Goal: Task Accomplishment & Management: Use online tool/utility

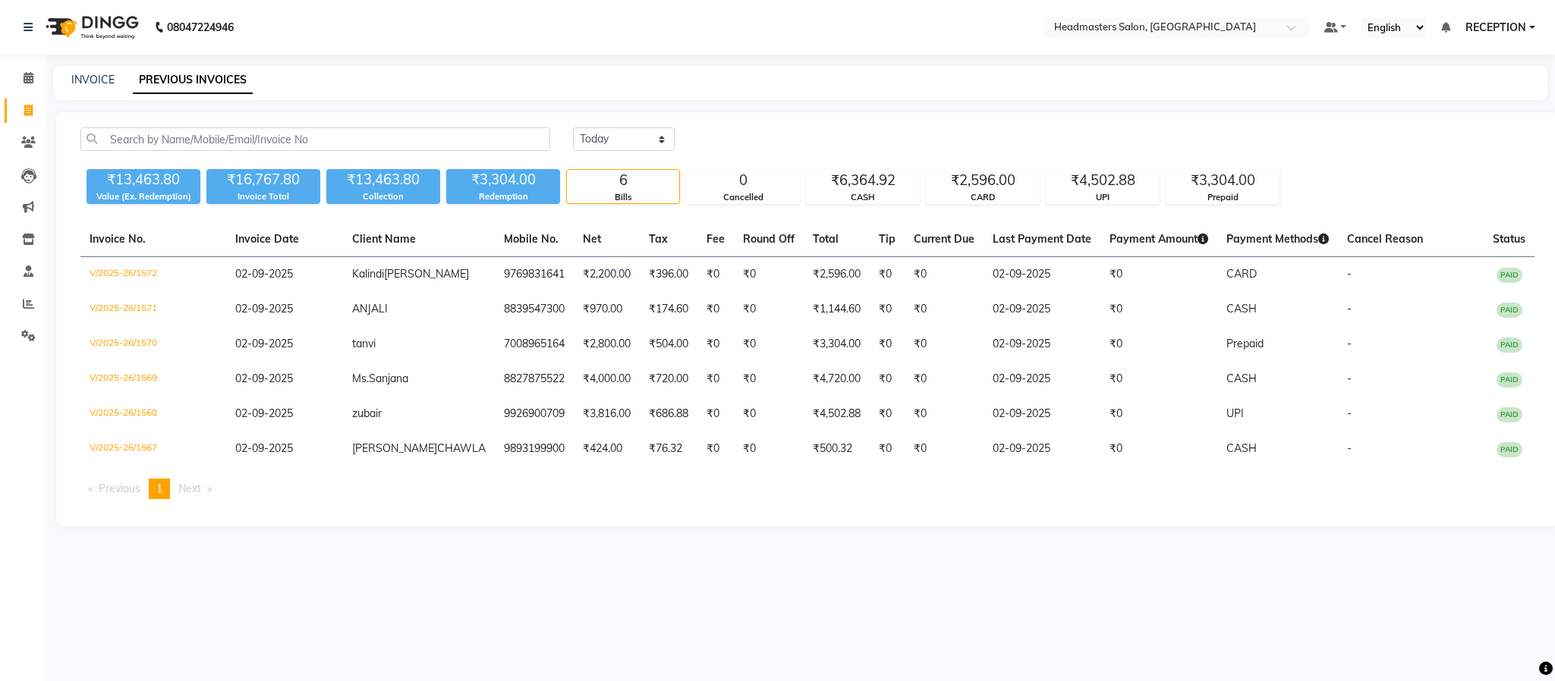
click at [437, 556] on div "08047224946 Select Location × Headmasters Salon, Shankar Nagar Default Panel My…" at bounding box center [777, 340] width 1555 height 681
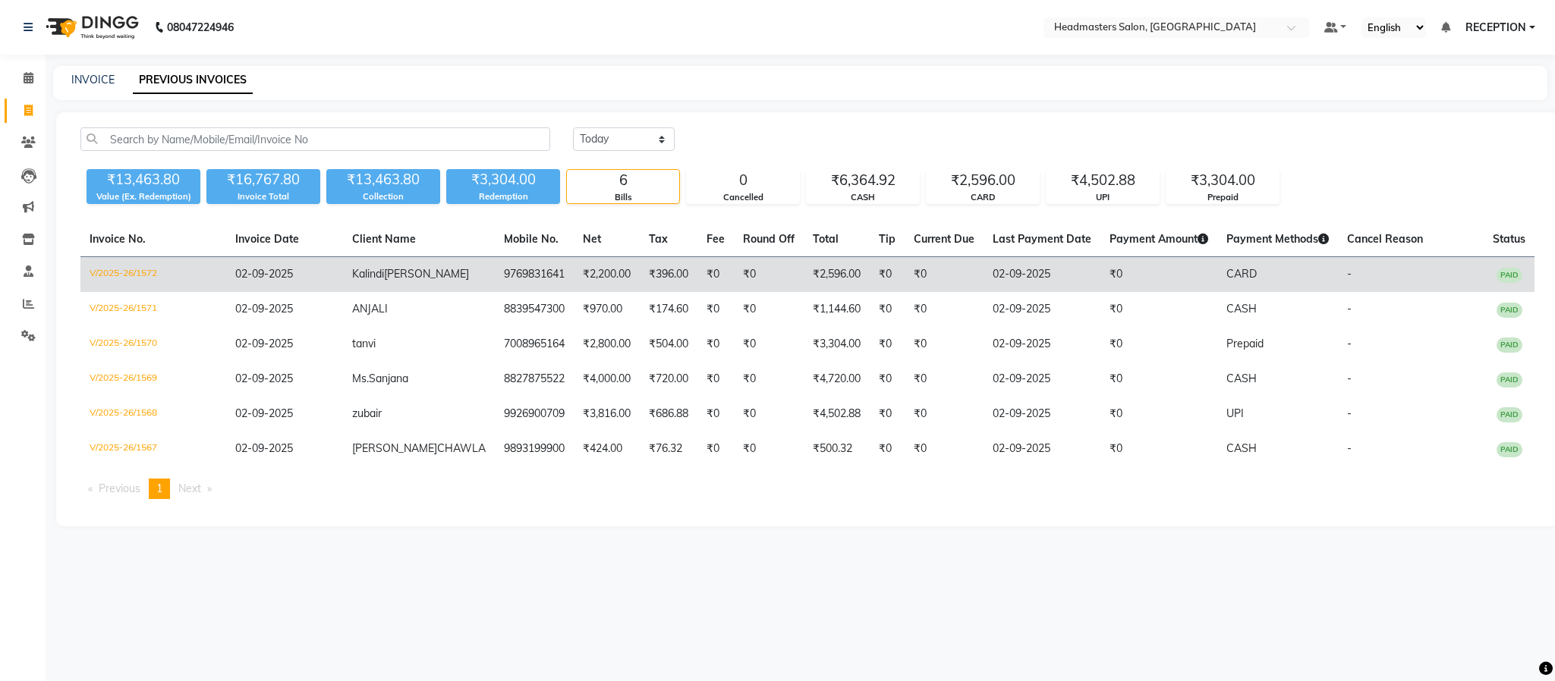
click at [585, 278] on td "₹2,200.00" at bounding box center [607, 275] width 66 height 36
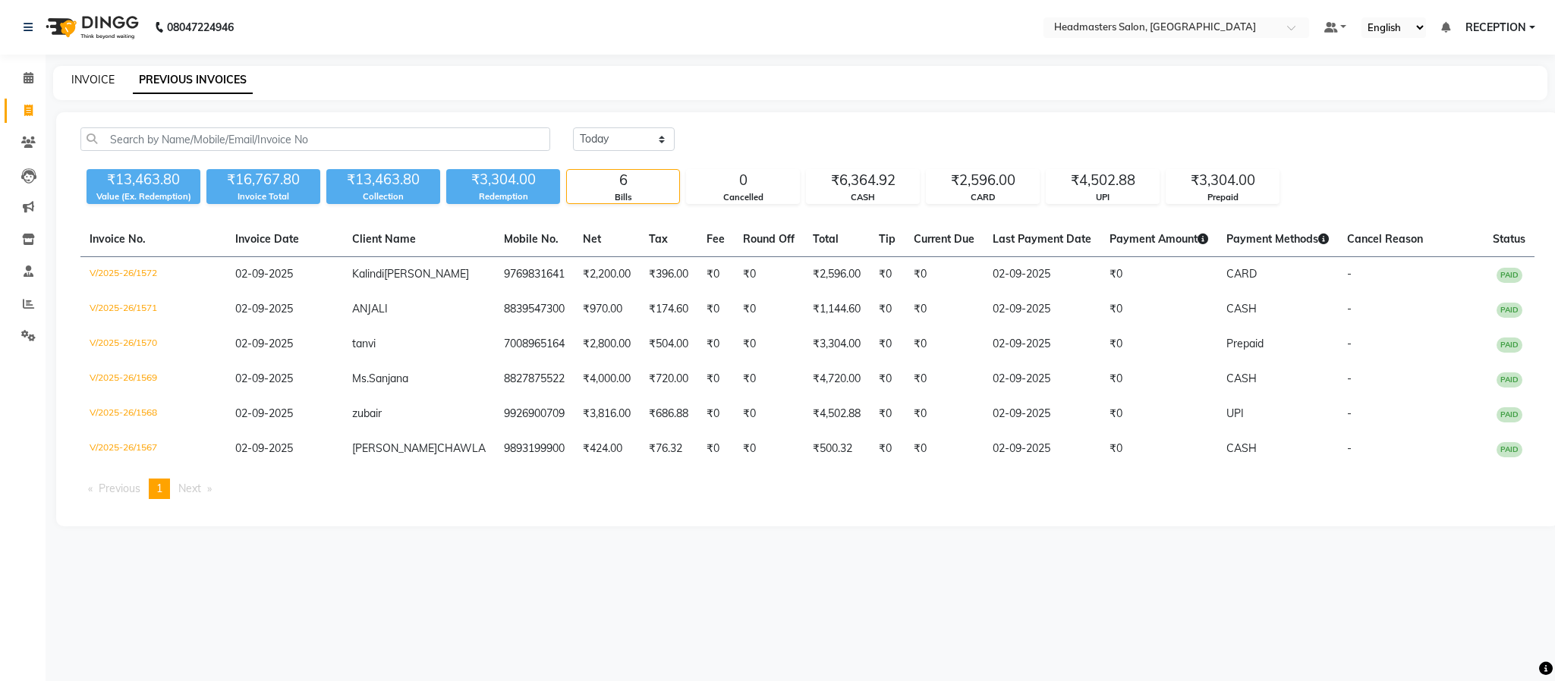
click at [93, 73] on link "INVOICE" at bounding box center [92, 80] width 43 height 14
select select "3454"
select select "service"
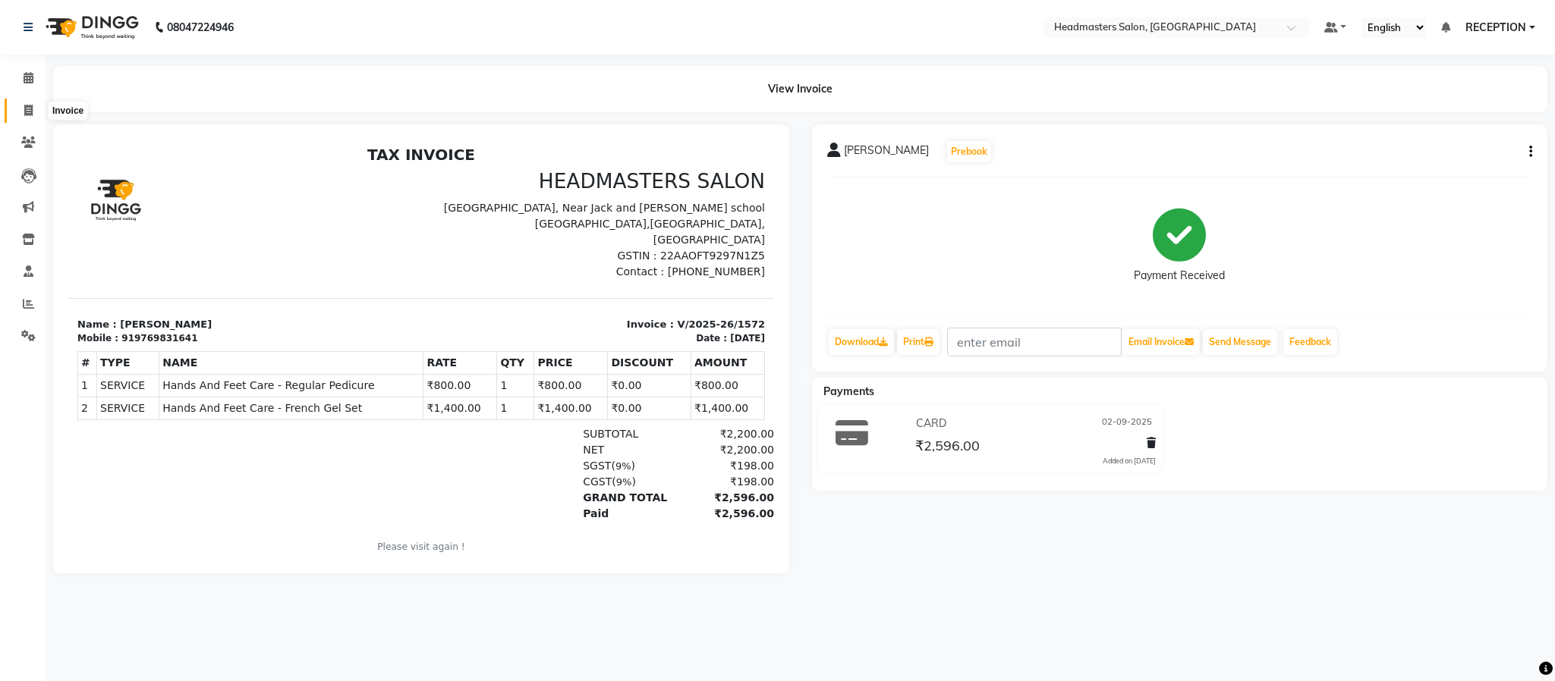
click at [30, 105] on icon at bounding box center [28, 110] width 8 height 11
select select "3454"
select select "service"
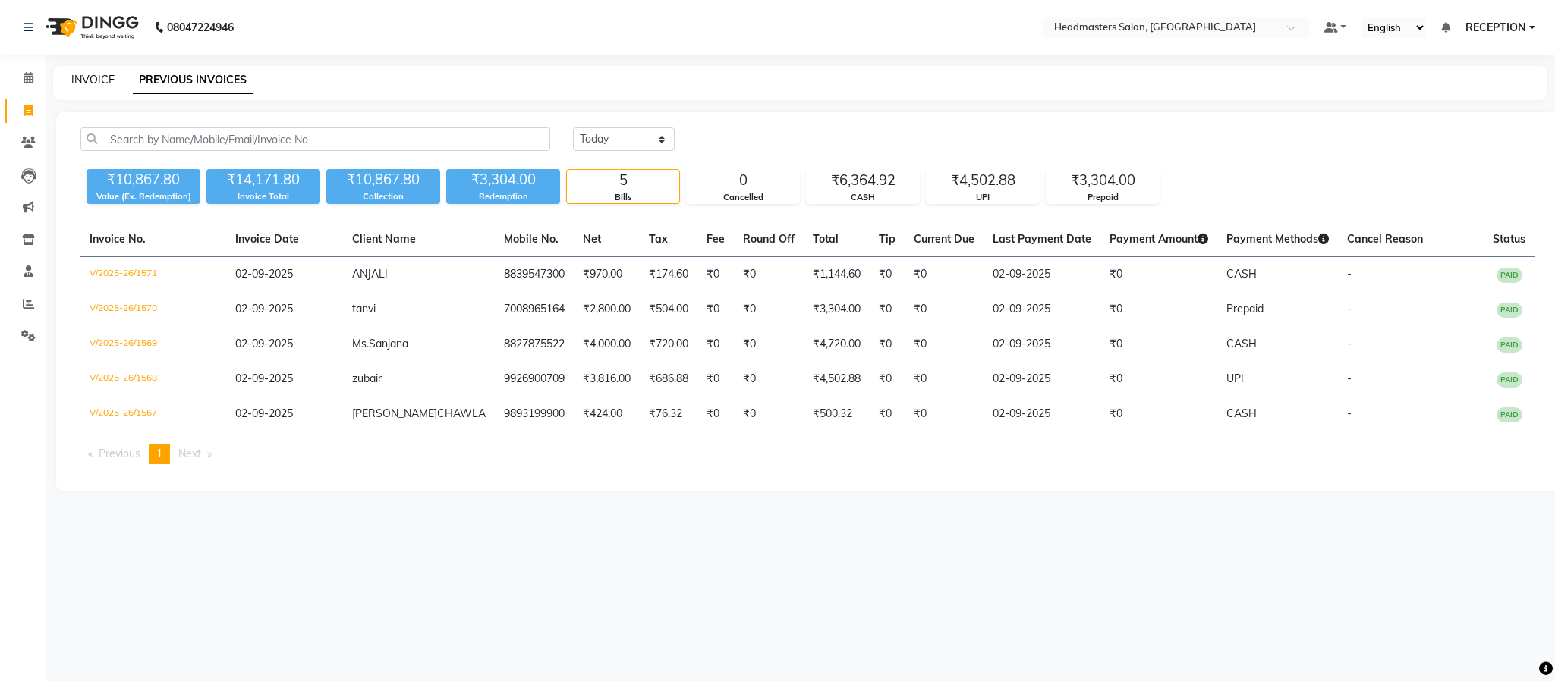
click at [91, 85] on link "INVOICE" at bounding box center [92, 80] width 43 height 14
select select "service"
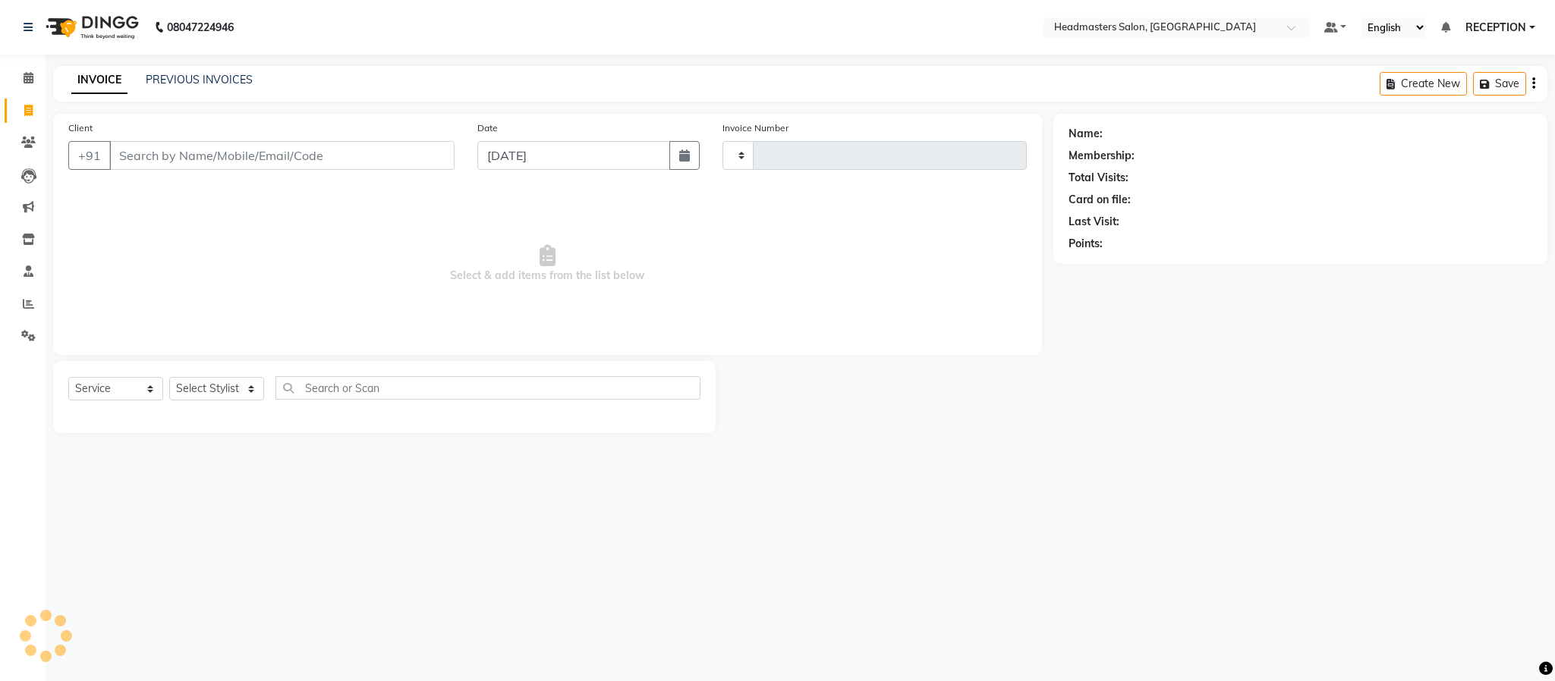
type input "1573"
select select "3454"
